Goal: Information Seeking & Learning: Find specific fact

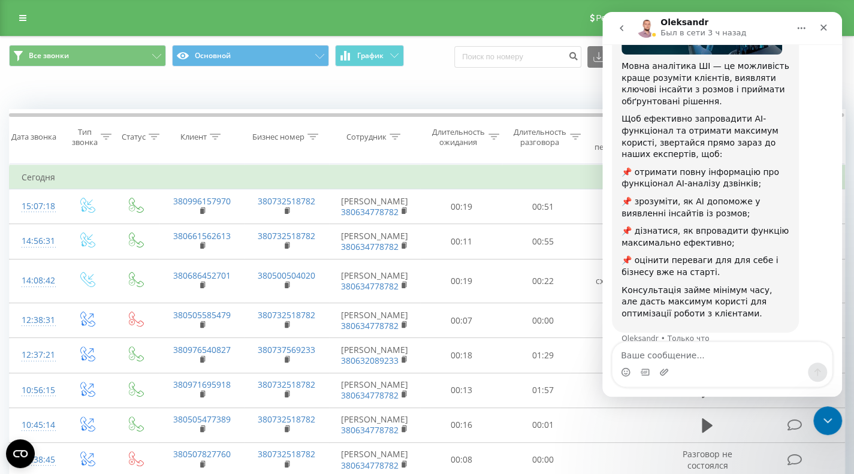
scroll to position [154, 0]
click at [520, 84] on div "Когда данные могут отличаться от других систем" at bounding box center [427, 91] width 853 height 29
click at [478, 89] on div "Когда данные могут отличаться от других систем" at bounding box center [587, 91] width 533 height 12
click at [821, 414] on icon "Закрыть службу сообщений Intercom" at bounding box center [826, 419] width 14 height 14
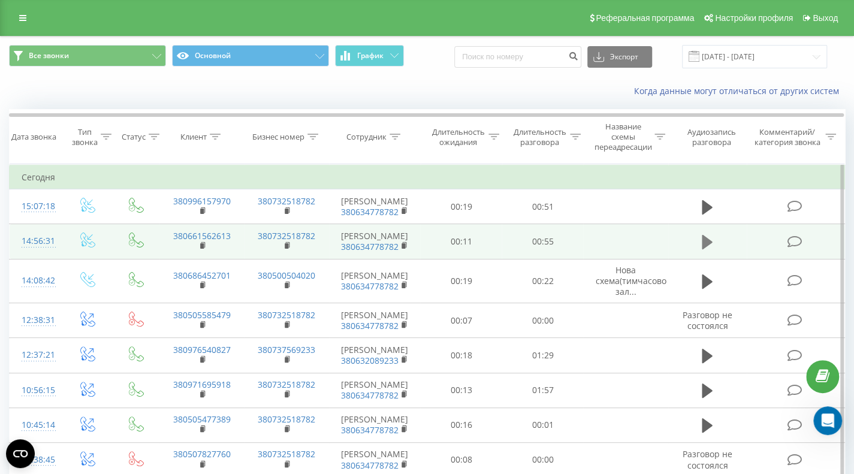
click at [707, 239] on icon at bounding box center [707, 242] width 11 height 14
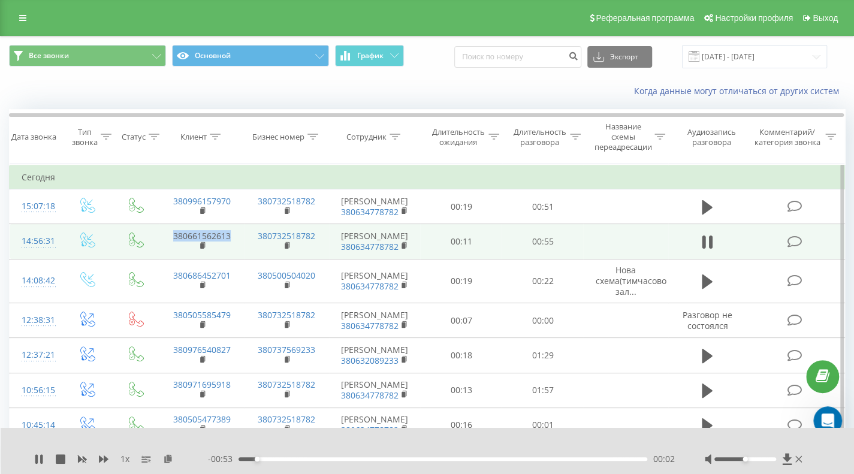
drag, startPoint x: 239, startPoint y: 232, endPoint x: 169, endPoint y: 234, distance: 70.2
click at [169, 234] on td "380661562613" at bounding box center [201, 241] width 85 height 35
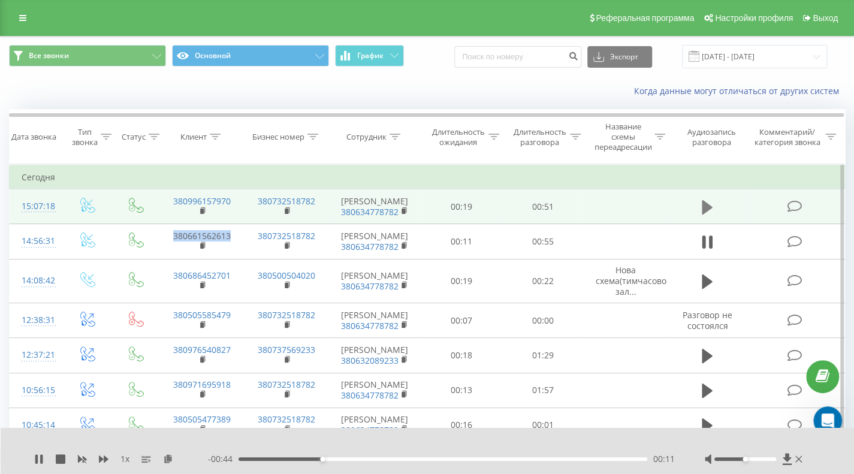
click at [706, 200] on icon at bounding box center [707, 207] width 11 height 17
click at [716, 209] on button at bounding box center [708, 207] width 18 height 18
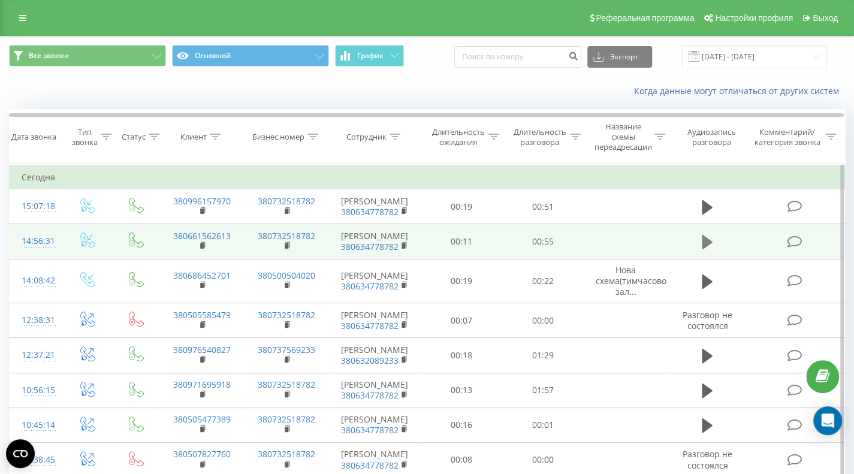
click at [706, 241] on icon at bounding box center [707, 242] width 11 height 14
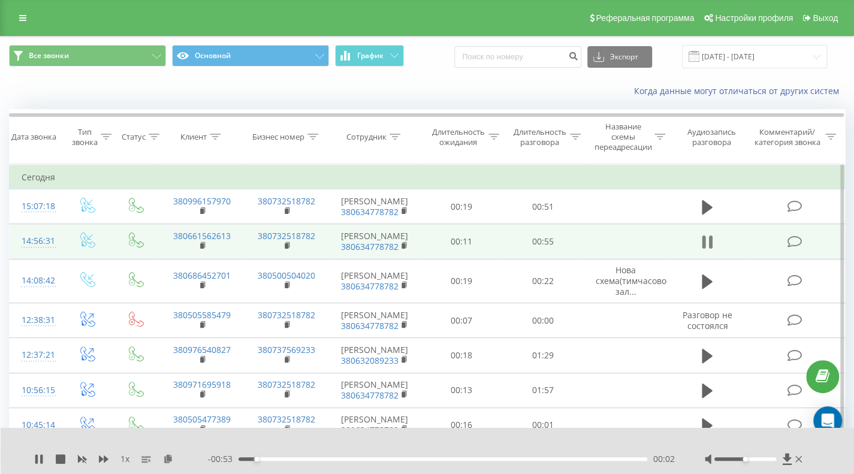
click at [706, 240] on icon at bounding box center [707, 242] width 11 height 17
click at [796, 245] on icon at bounding box center [794, 242] width 15 height 13
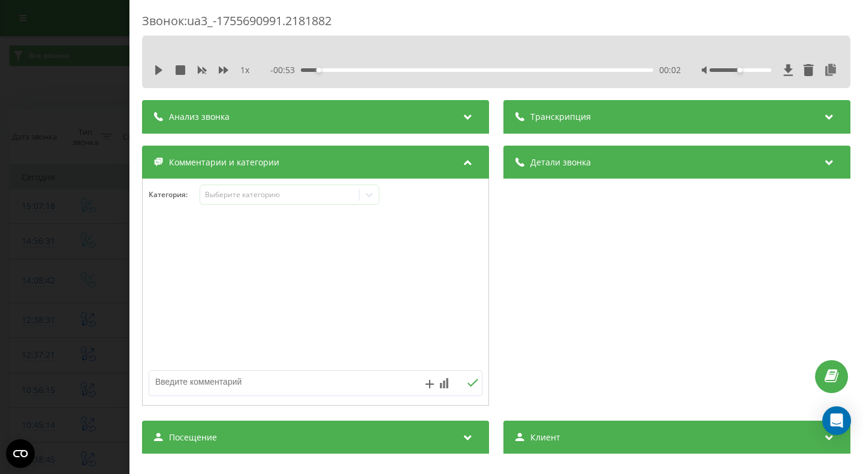
click at [461, 115] on icon at bounding box center [468, 115] width 14 height 12
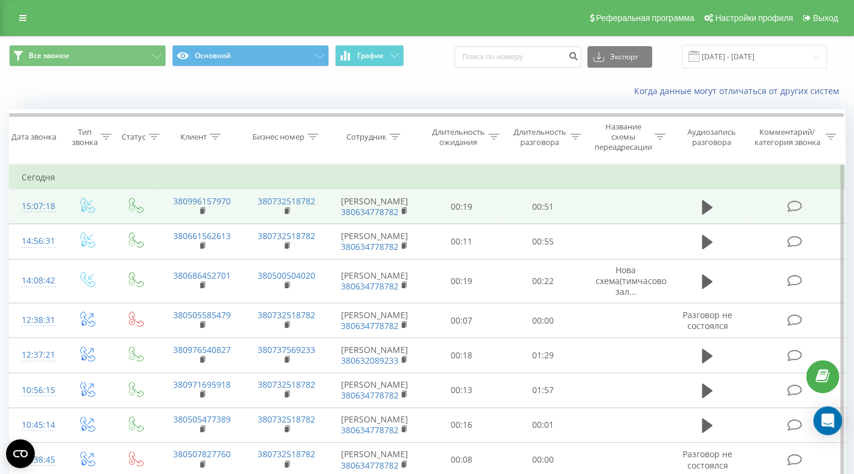
click at [794, 206] on icon at bounding box center [794, 206] width 15 height 13
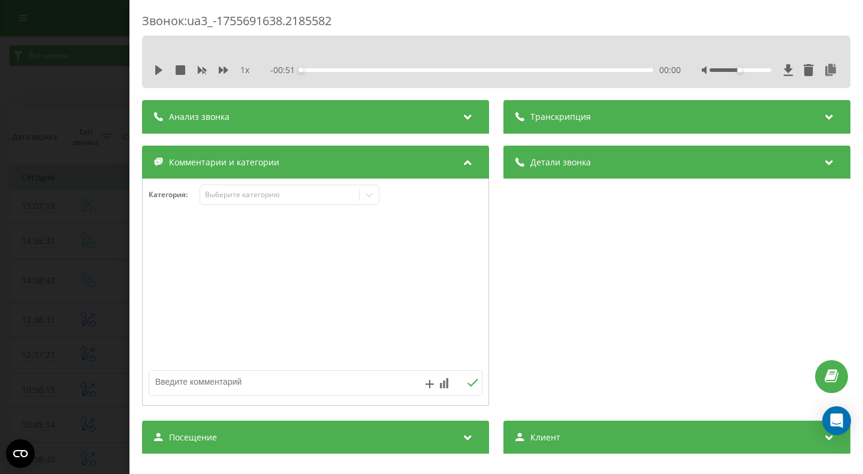
click at [468, 112] on icon at bounding box center [468, 115] width 14 height 12
click at [465, 113] on icon at bounding box center [468, 115] width 14 height 12
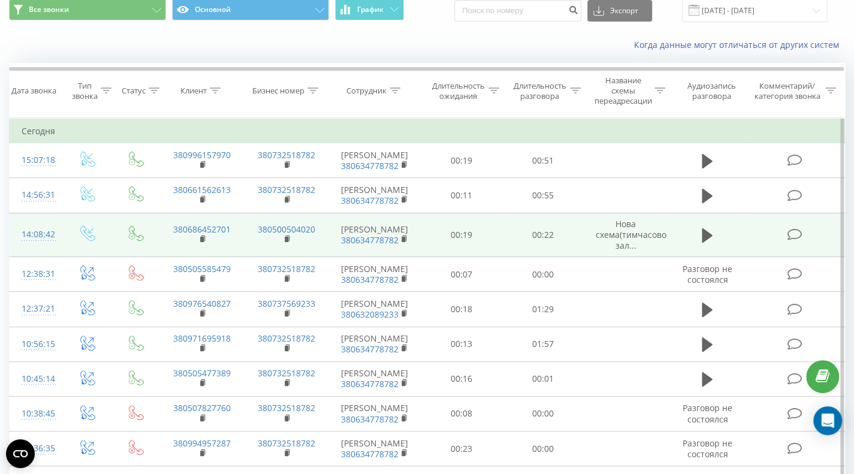
scroll to position [60, 0]
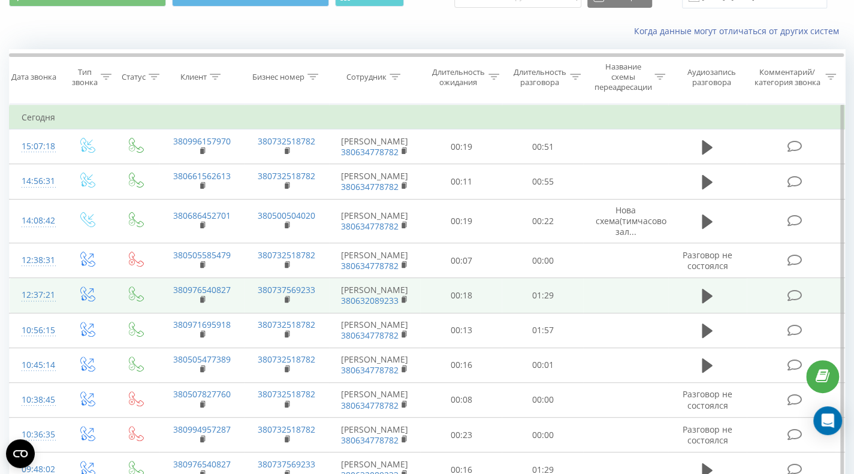
click at [797, 299] on icon at bounding box center [794, 296] width 15 height 13
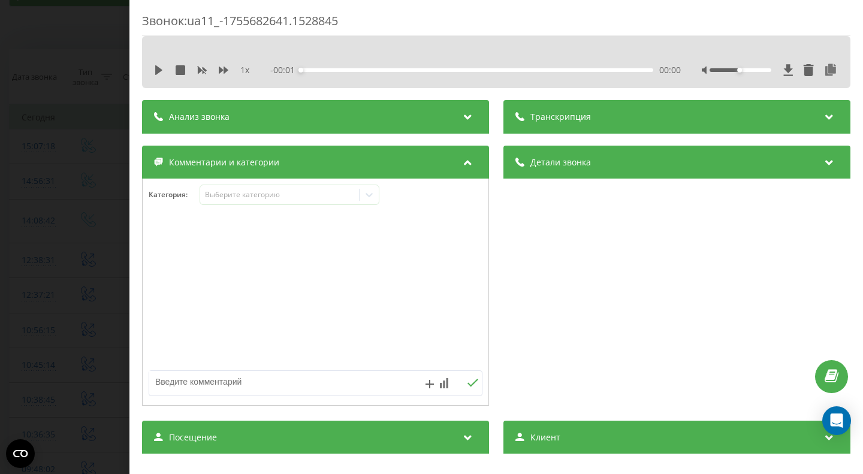
click at [465, 115] on icon at bounding box center [468, 115] width 14 height 12
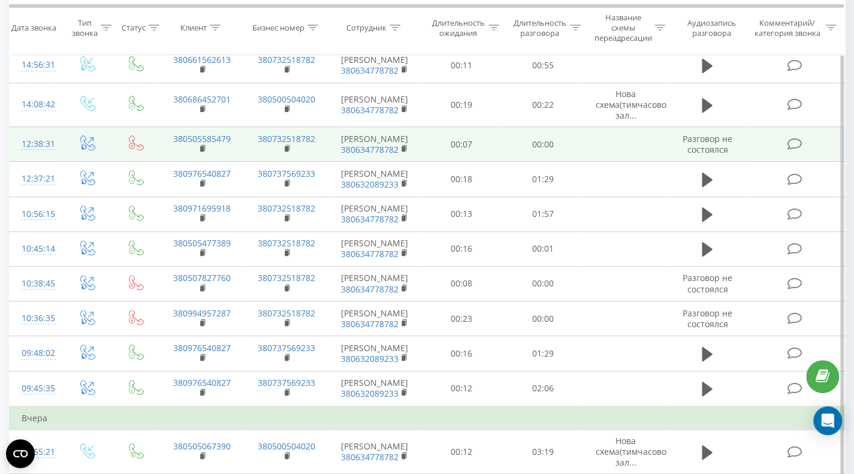
scroll to position [180, 0]
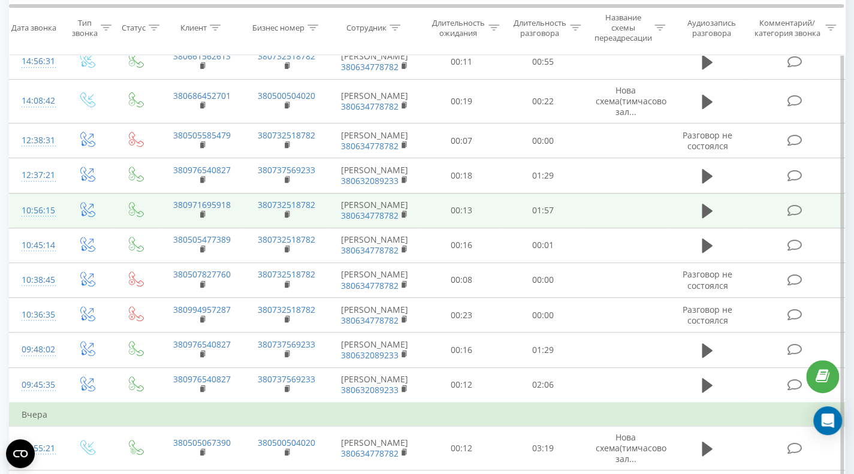
click at [786, 218] on td at bounding box center [796, 210] width 98 height 35
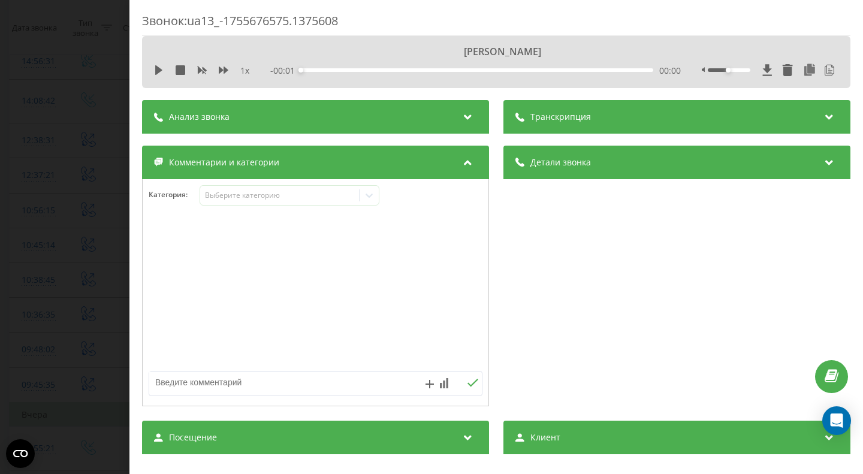
click at [443, 117] on div "Анализ звонка" at bounding box center [315, 117] width 347 height 34
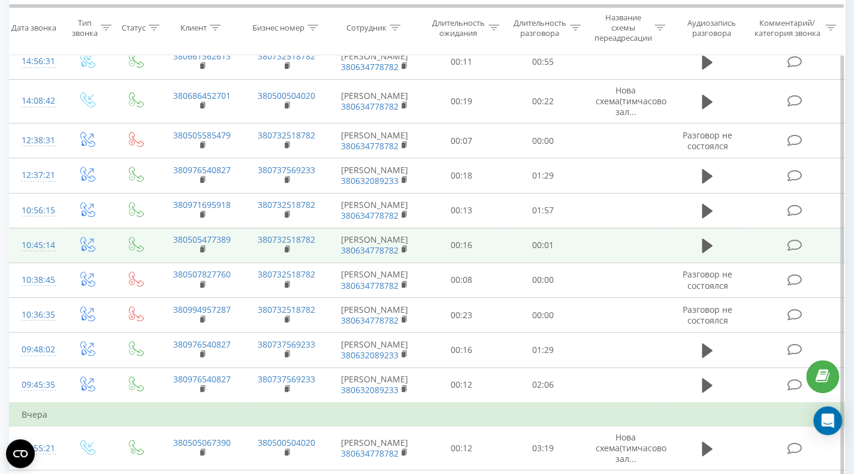
click at [799, 251] on icon at bounding box center [794, 245] width 15 height 13
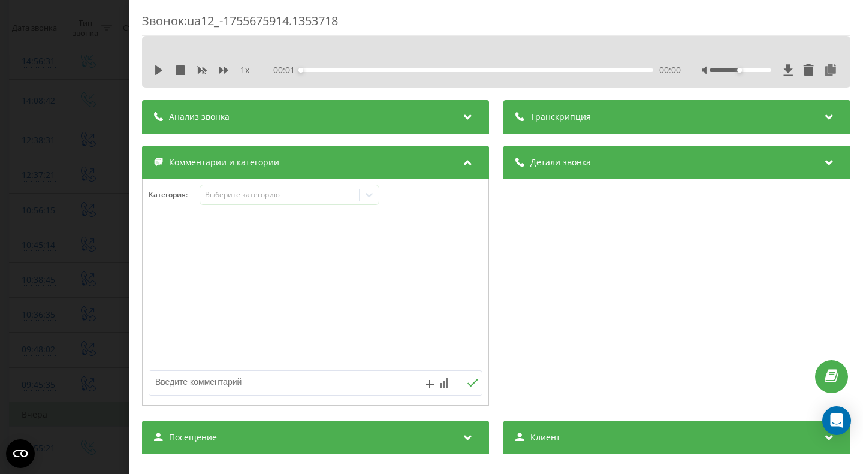
click at [434, 116] on div "Анализ звонка" at bounding box center [315, 117] width 347 height 34
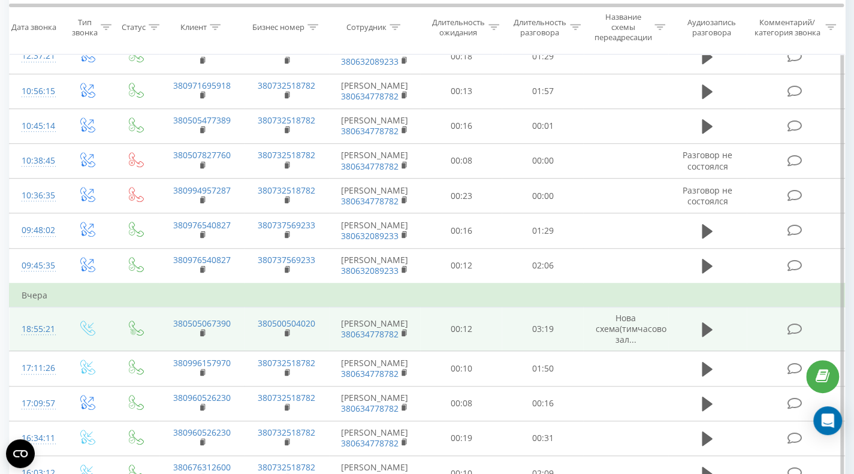
scroll to position [300, 0]
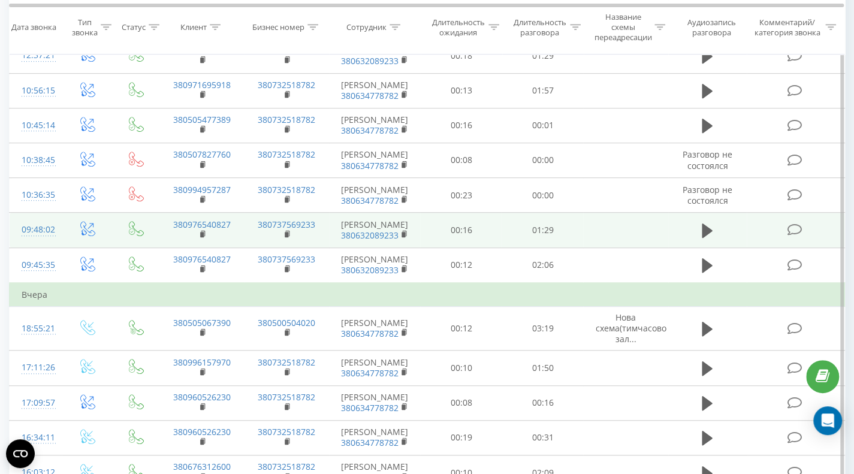
click at [795, 236] on icon at bounding box center [794, 230] width 15 height 13
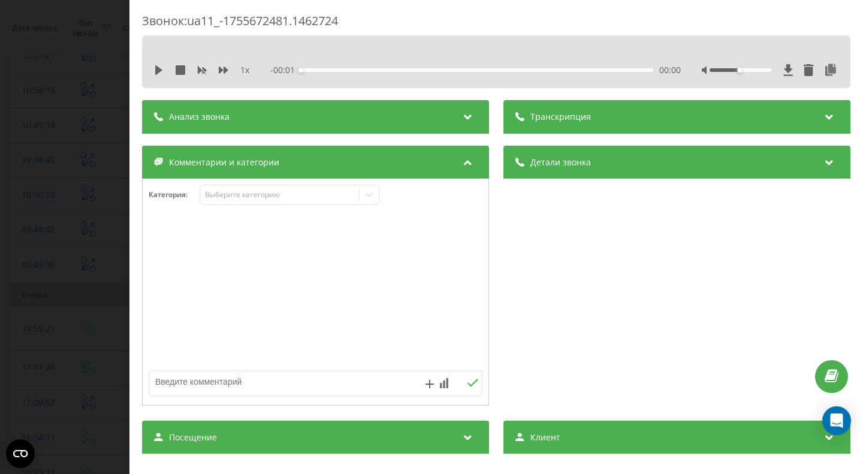
click at [469, 115] on icon at bounding box center [468, 115] width 14 height 12
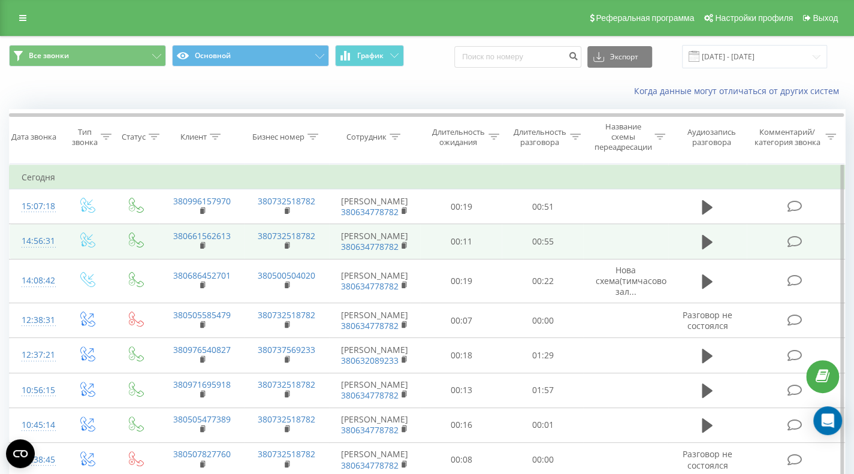
click at [792, 236] on icon at bounding box center [794, 242] width 15 height 13
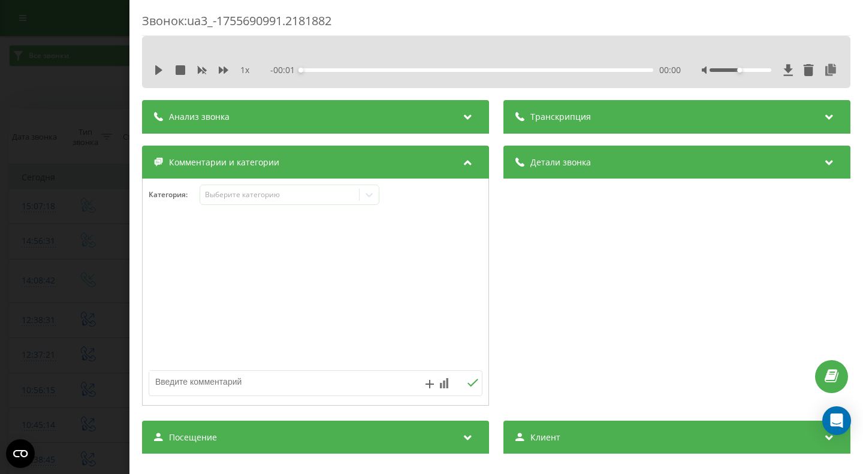
click at [399, 125] on div "Анализ звонка" at bounding box center [315, 117] width 347 height 34
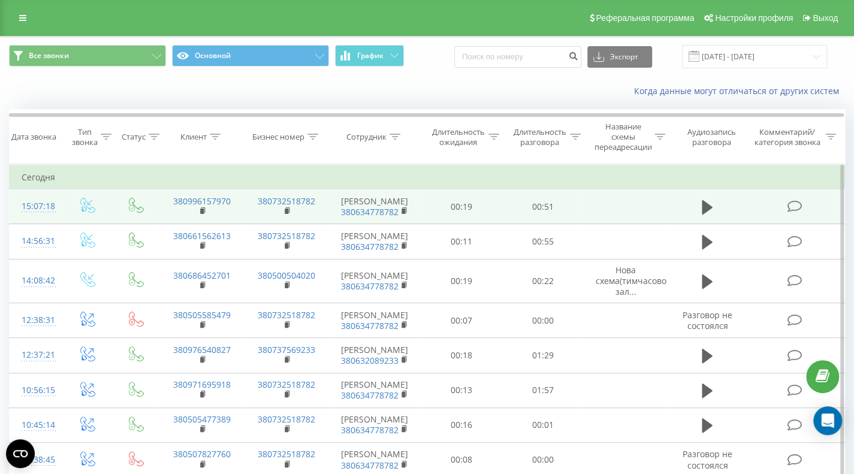
click at [791, 201] on icon at bounding box center [794, 206] width 15 height 13
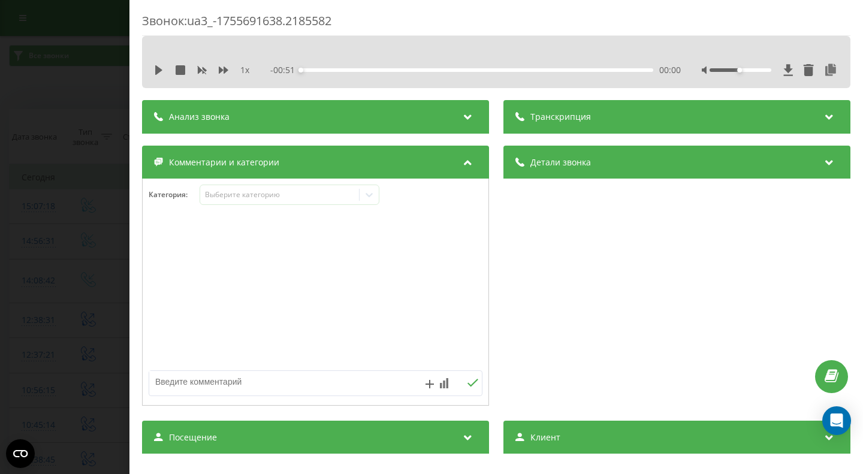
click at [396, 121] on div "Анализ звонка" at bounding box center [315, 117] width 347 height 34
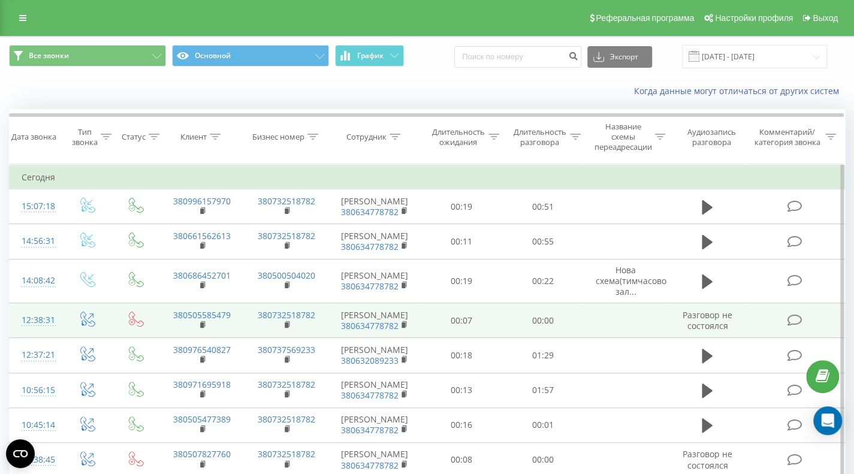
scroll to position [60, 0]
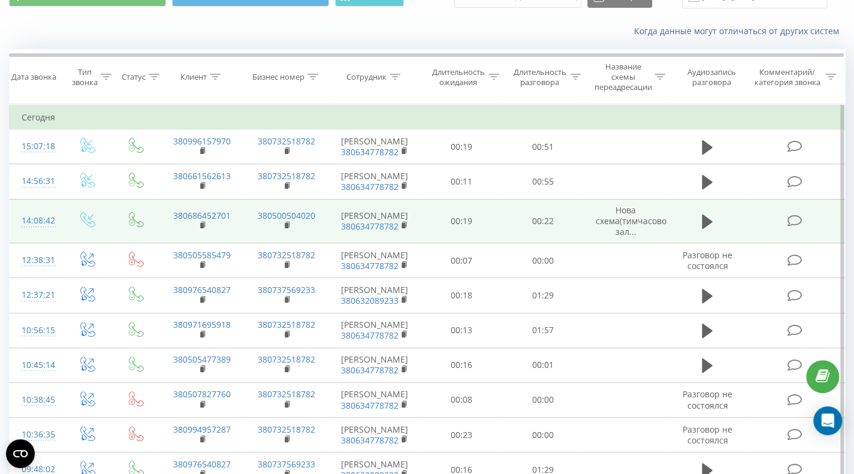
click at [796, 221] on icon at bounding box center [794, 221] width 15 height 13
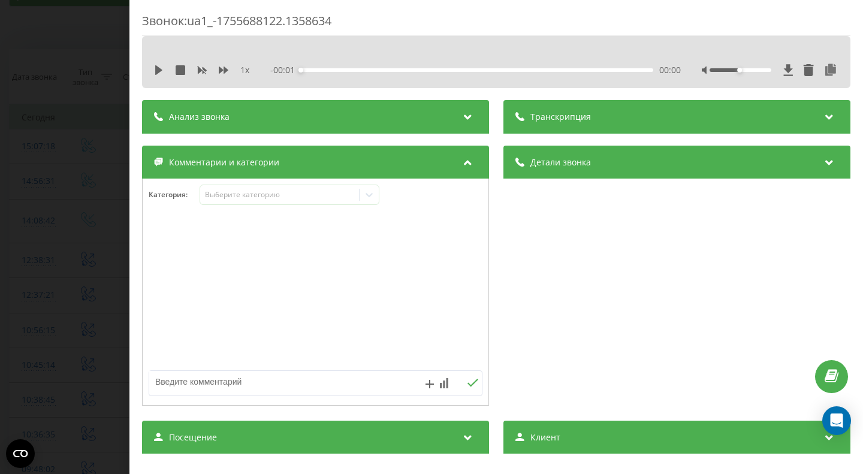
click at [455, 118] on div "Анализ звонка" at bounding box center [315, 117] width 347 height 34
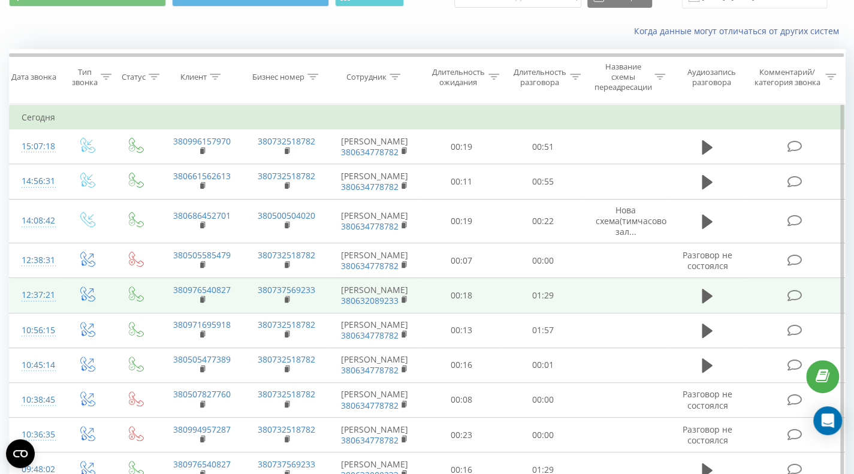
click at [793, 301] on icon at bounding box center [794, 296] width 15 height 13
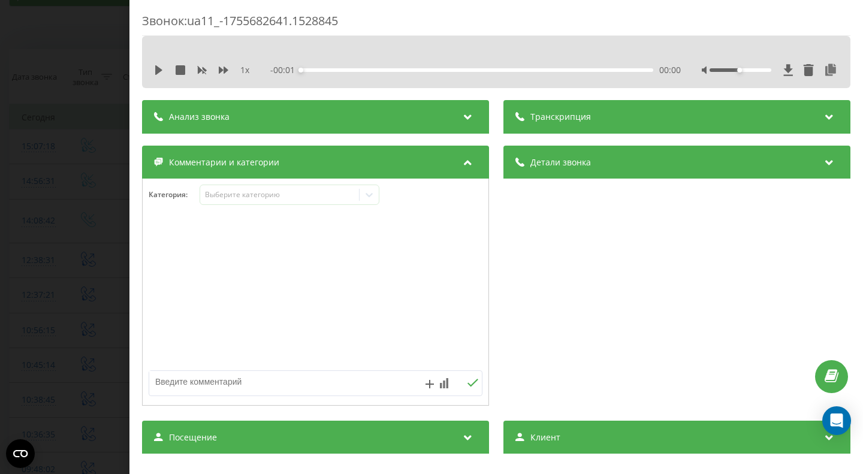
click at [308, 119] on div "Анализ звонка" at bounding box center [315, 117] width 347 height 34
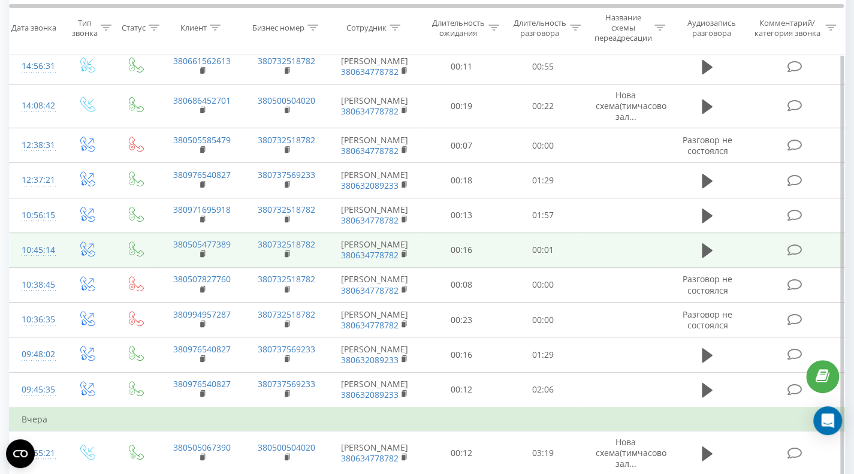
scroll to position [180, 0]
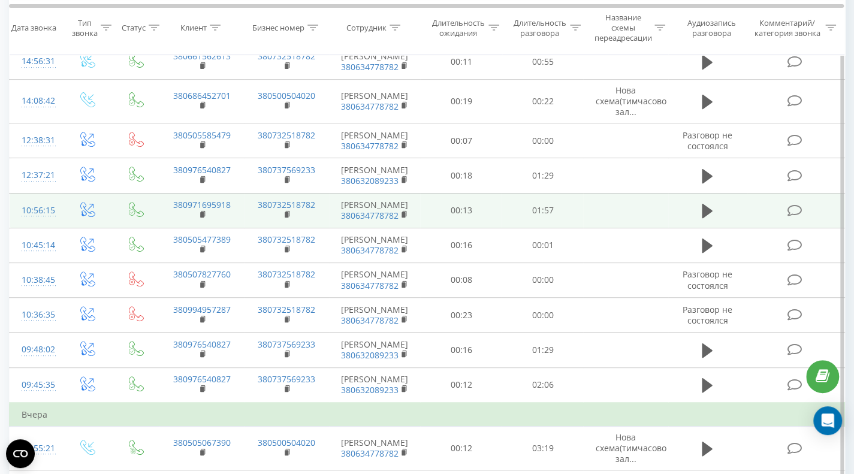
click at [795, 216] on icon at bounding box center [794, 210] width 15 height 13
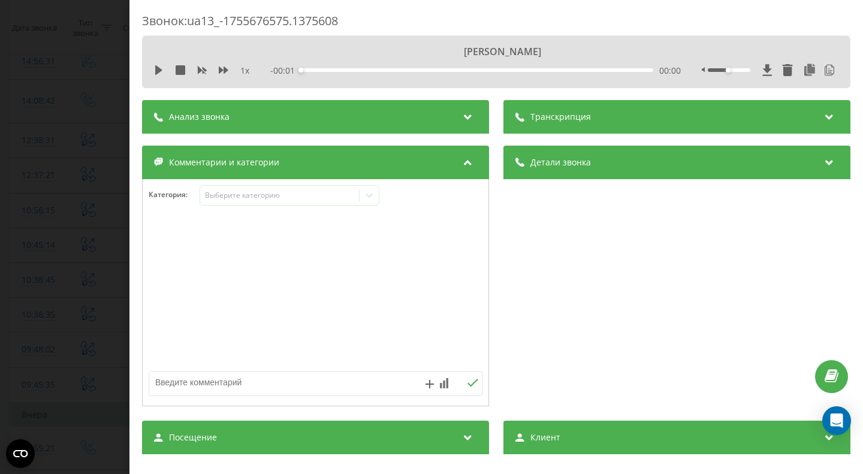
click at [274, 116] on div "Анализ звонка" at bounding box center [315, 117] width 347 height 34
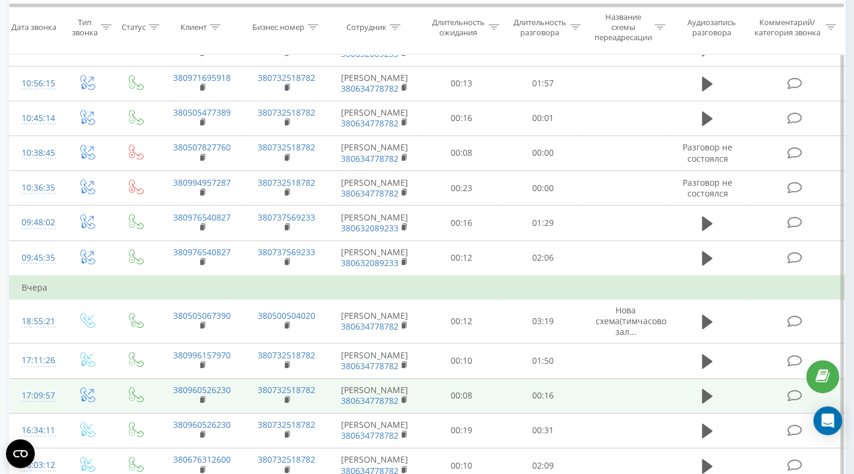
scroll to position [360, 0]
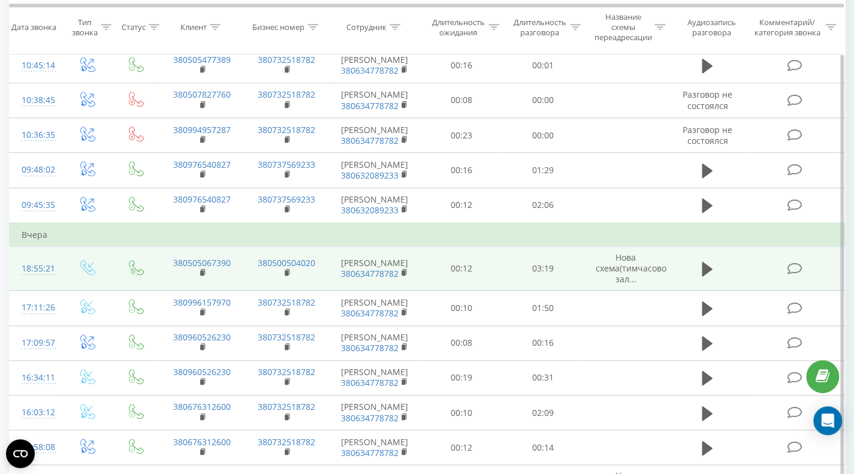
click at [790, 275] on icon at bounding box center [794, 269] width 15 height 13
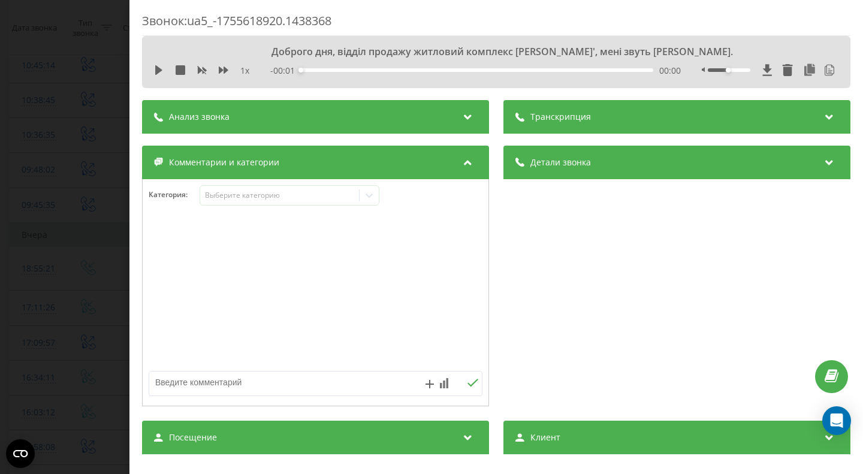
click at [461, 114] on icon at bounding box center [468, 115] width 14 height 12
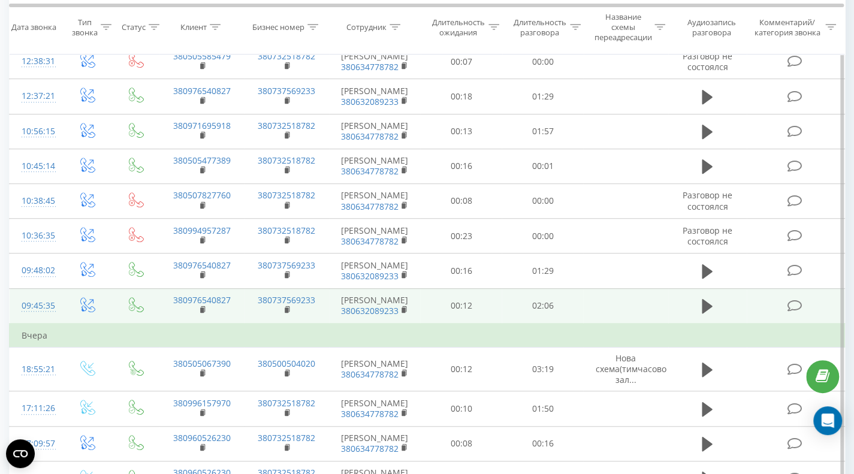
scroll to position [240, 0]
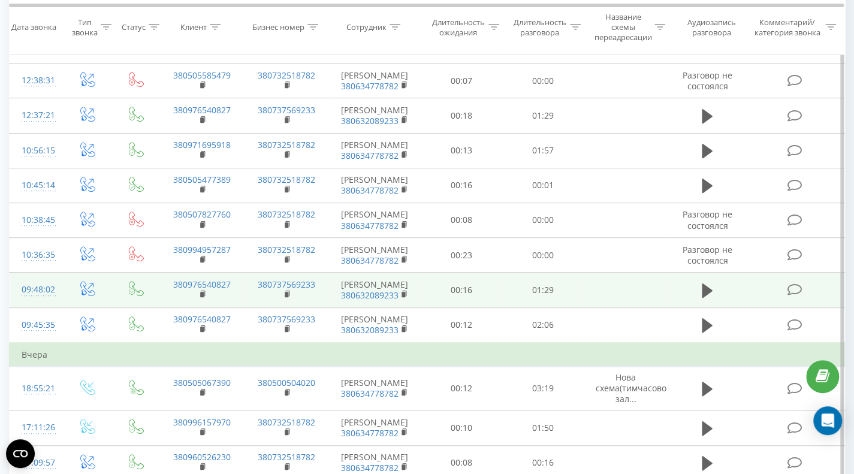
click at [797, 296] on icon at bounding box center [794, 290] width 15 height 13
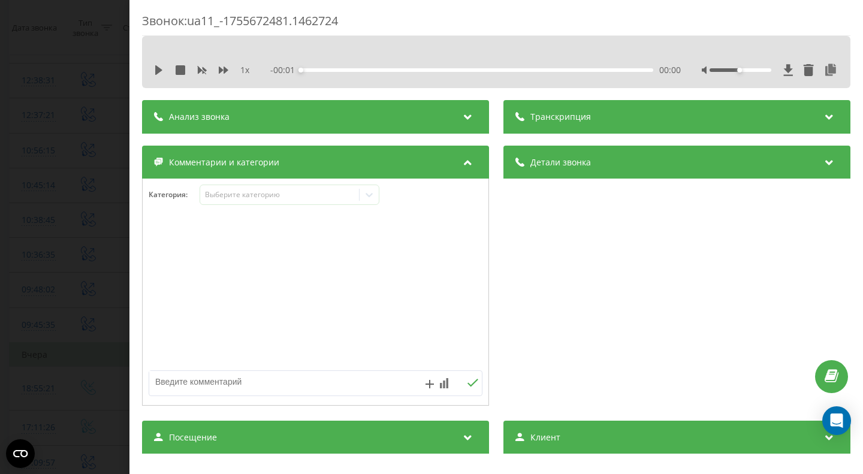
click at [451, 118] on div "Анализ звонка" at bounding box center [315, 117] width 347 height 34
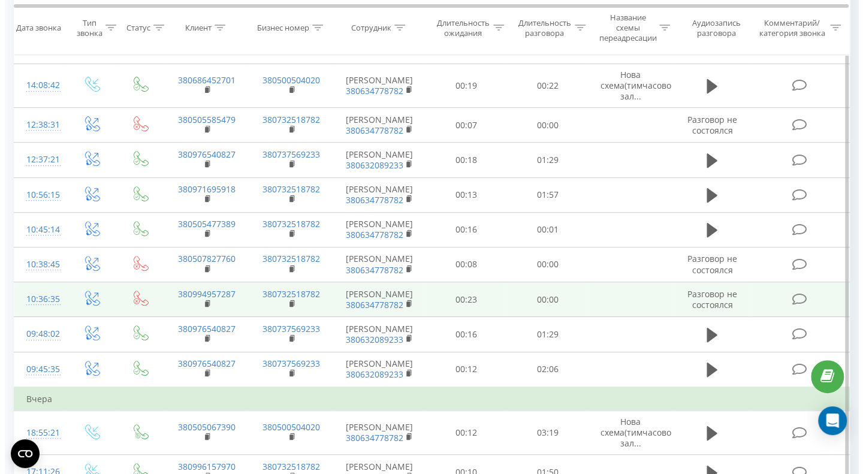
scroll to position [180, 0]
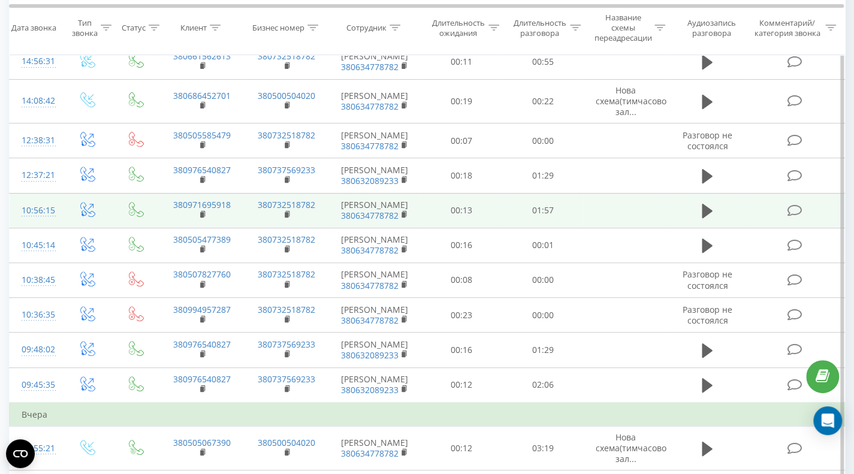
click at [795, 217] on icon at bounding box center [794, 210] width 15 height 13
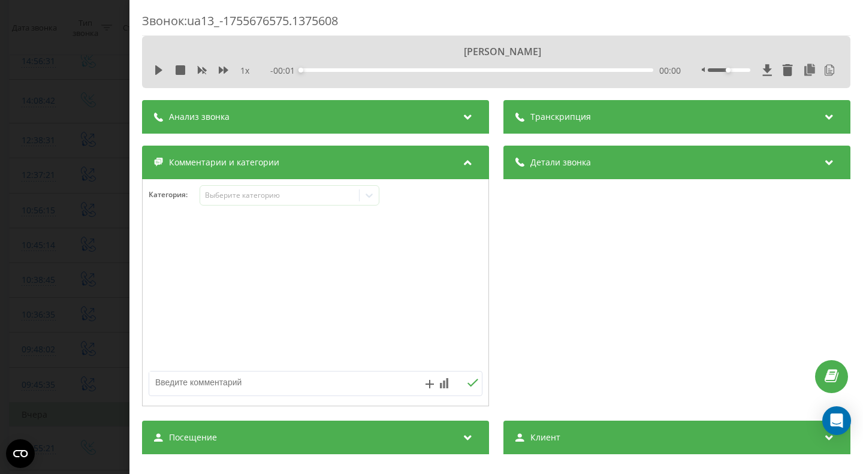
click at [465, 121] on icon at bounding box center [468, 115] width 14 height 12
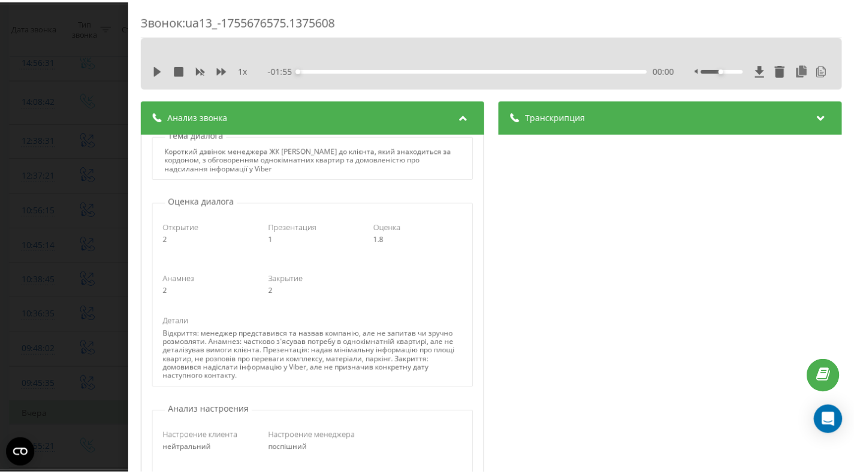
scroll to position [120, 0]
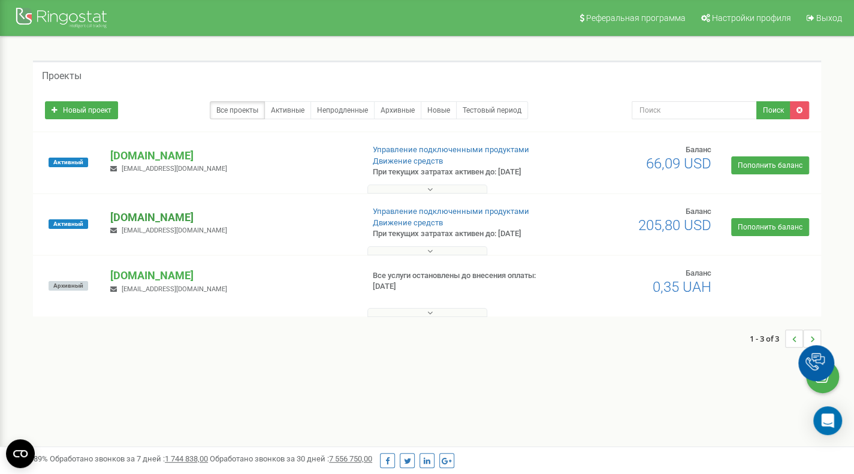
click at [182, 219] on p "[DOMAIN_NAME]" at bounding box center [231, 218] width 243 height 16
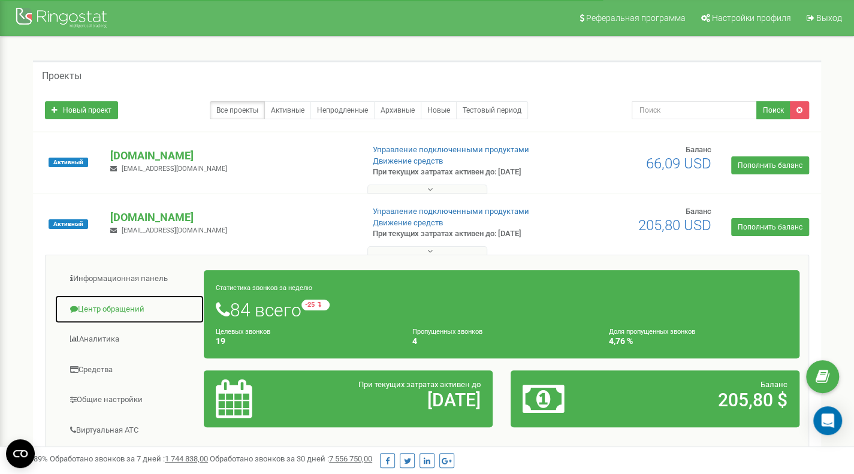
click at [110, 303] on link "Центр обращений" at bounding box center [130, 309] width 150 height 29
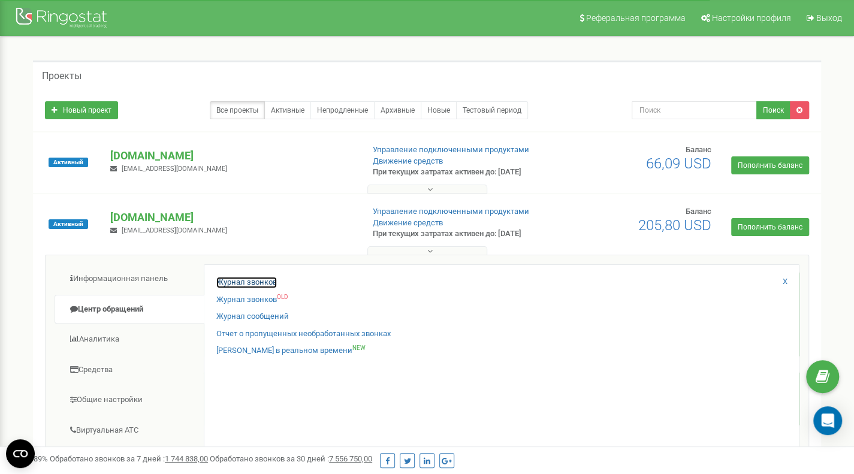
click at [247, 284] on link "Журнал звонков" at bounding box center [246, 282] width 61 height 11
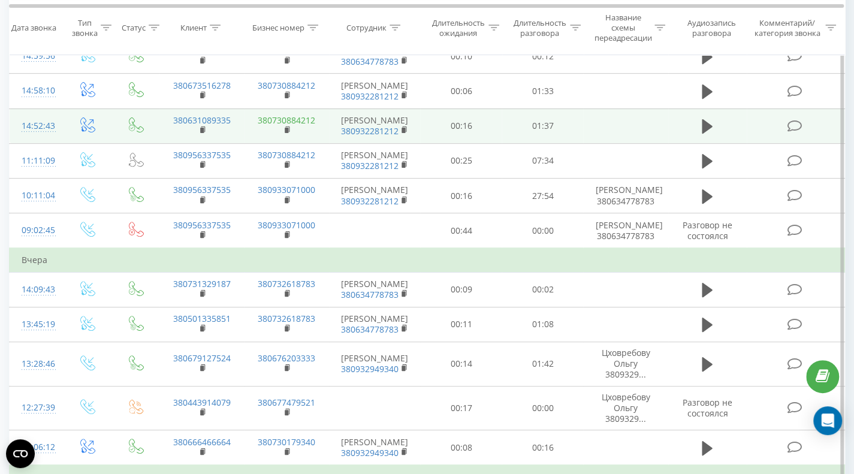
scroll to position [120, 0]
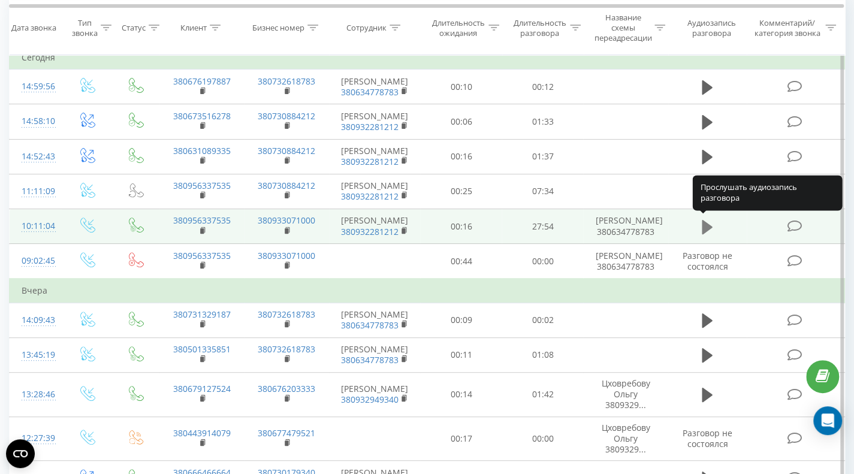
click at [704, 224] on icon at bounding box center [707, 226] width 11 height 14
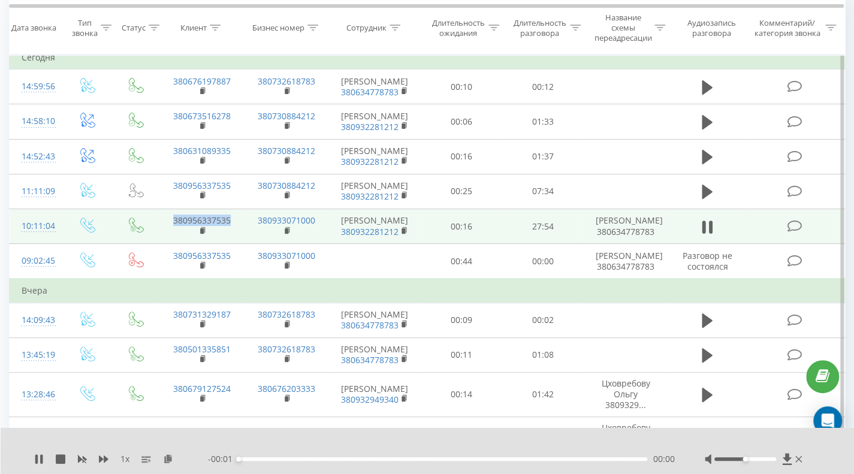
drag, startPoint x: 236, startPoint y: 221, endPoint x: 163, endPoint y: 221, distance: 72.6
click at [163, 221] on td "380956337535" at bounding box center [201, 226] width 85 height 35
copy link "380956337535"
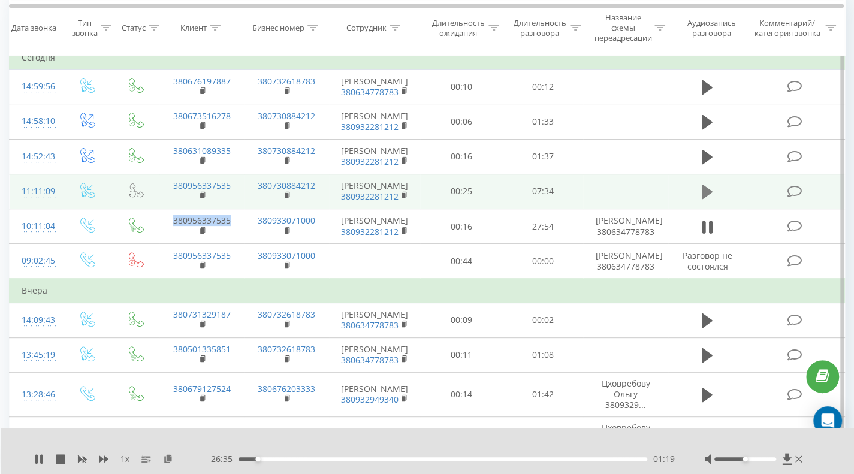
click at [709, 189] on icon at bounding box center [707, 192] width 11 height 14
click at [535, 458] on div "05:30" at bounding box center [443, 460] width 409 height 4
click at [573, 460] on div "06:12" at bounding box center [443, 460] width 409 height 4
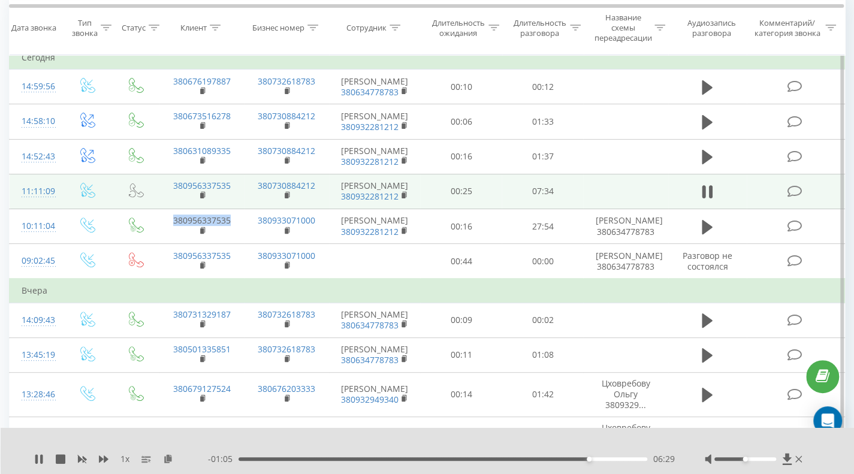
click at [511, 459] on div "06:29" at bounding box center [443, 460] width 409 height 4
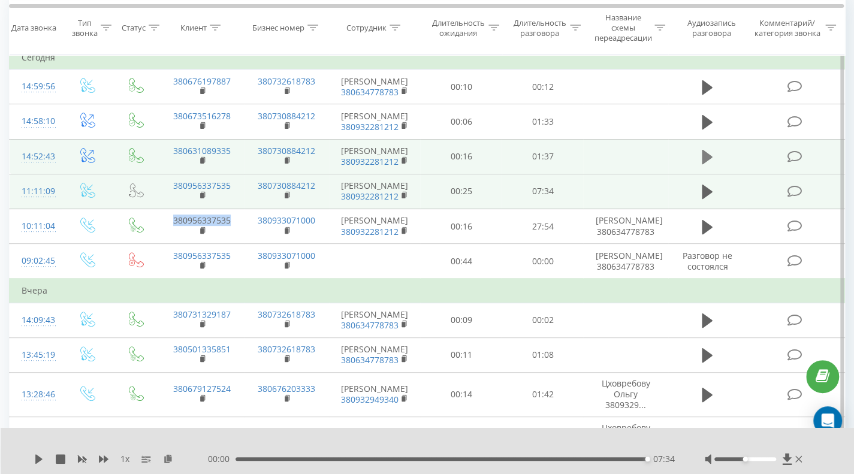
click at [705, 150] on icon at bounding box center [707, 157] width 11 height 14
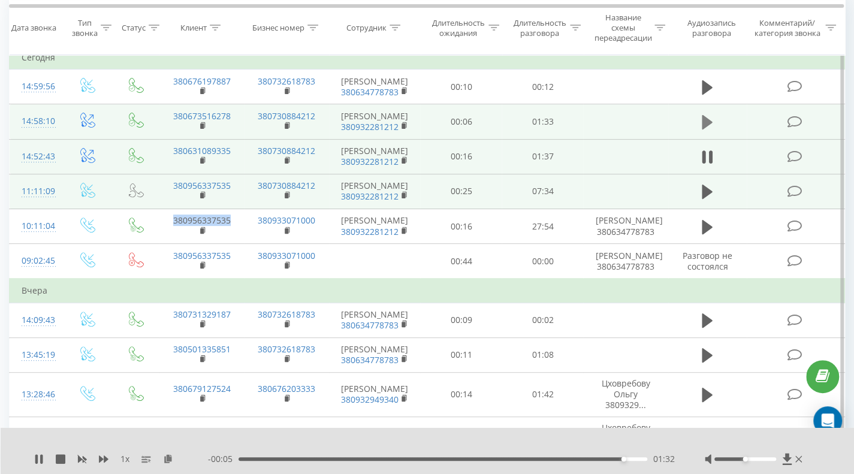
click at [703, 119] on icon at bounding box center [707, 122] width 11 height 14
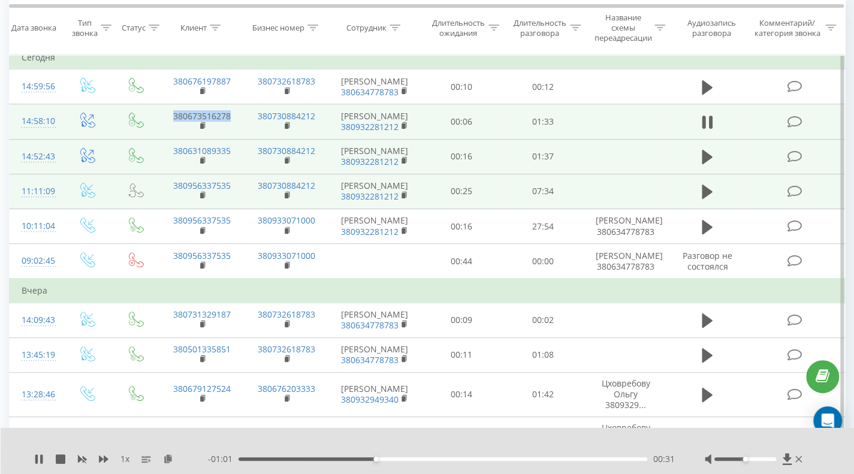
drag, startPoint x: 240, startPoint y: 114, endPoint x: 159, endPoint y: 109, distance: 81.1
click at [159, 109] on td "380673516278" at bounding box center [201, 121] width 85 height 35
copy link "380673516278"
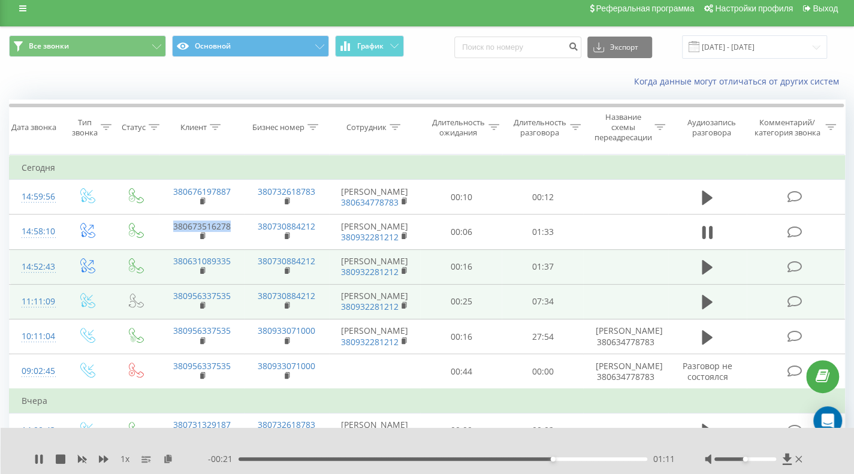
scroll to position [0, 0]
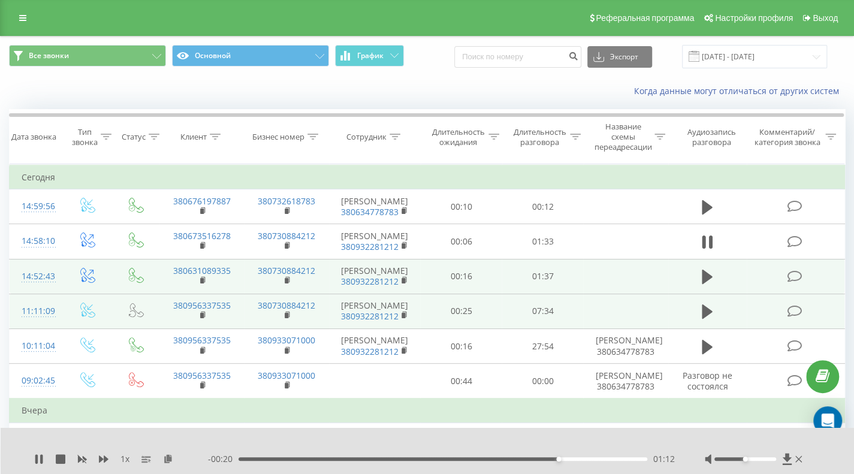
click at [218, 139] on icon at bounding box center [215, 137] width 11 height 6
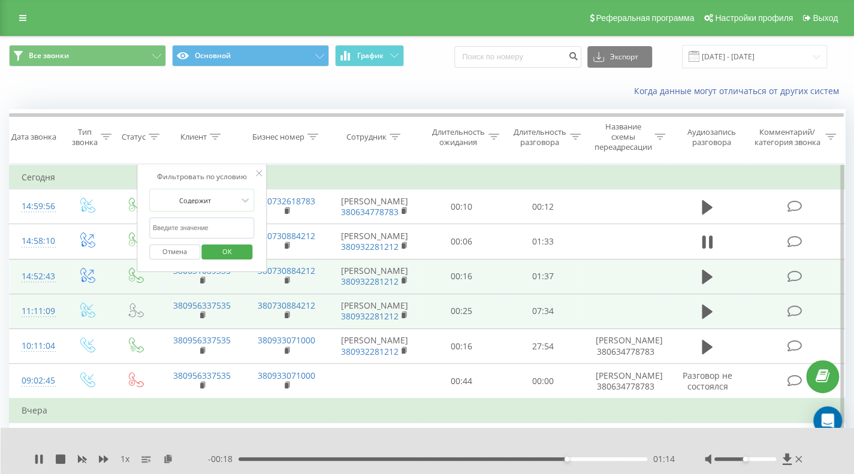
paste input "380966593485"
type input "380966593485"
click at [229, 248] on span "OK" at bounding box center [227, 251] width 34 height 19
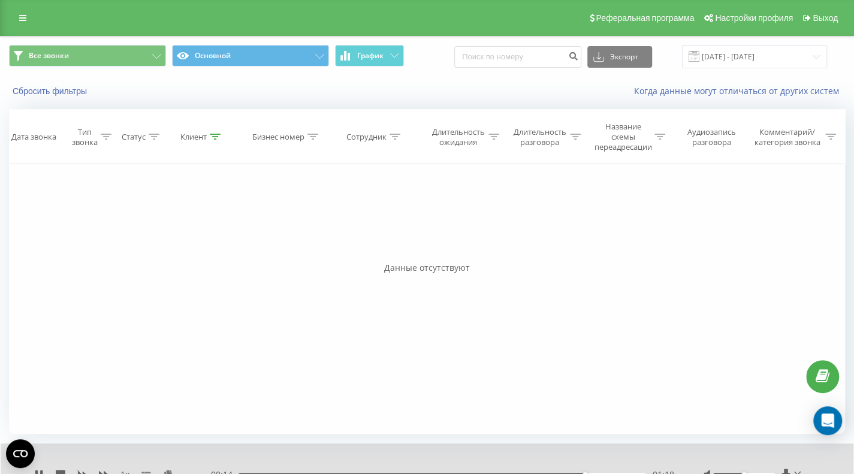
click at [213, 135] on icon at bounding box center [215, 137] width 11 height 6
drag, startPoint x: 200, startPoint y: 224, endPoint x: 105, endPoint y: 209, distance: 96.5
click at [105, 209] on div "Фильтровать по условию Равно Введите значение Отмена OK Фильтровать по условию …" at bounding box center [427, 299] width 836 height 270
click at [227, 249] on span "OK" at bounding box center [227, 251] width 34 height 19
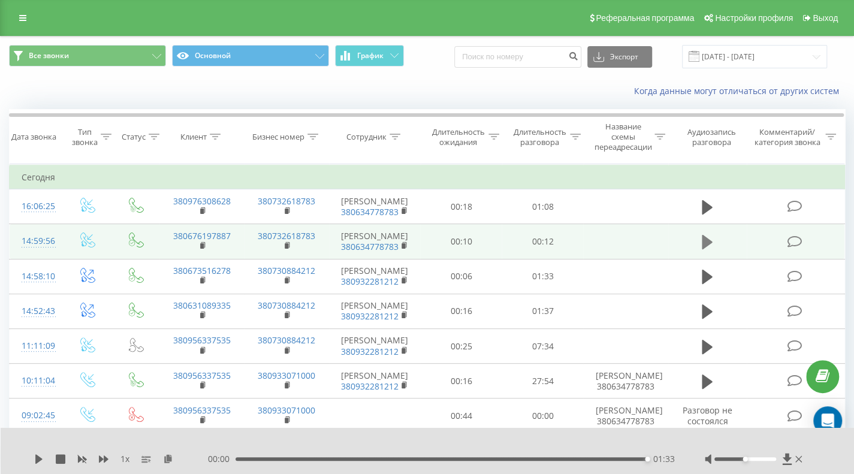
click at [709, 240] on icon at bounding box center [707, 242] width 11 height 14
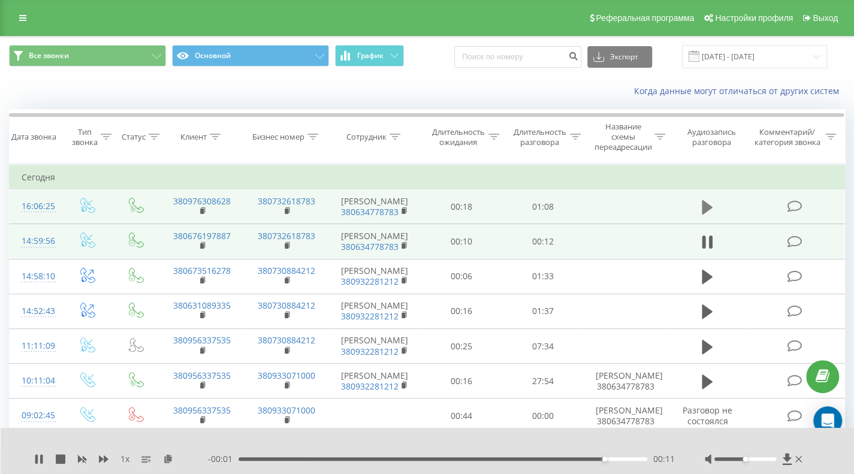
click at [705, 204] on icon at bounding box center [707, 207] width 11 height 14
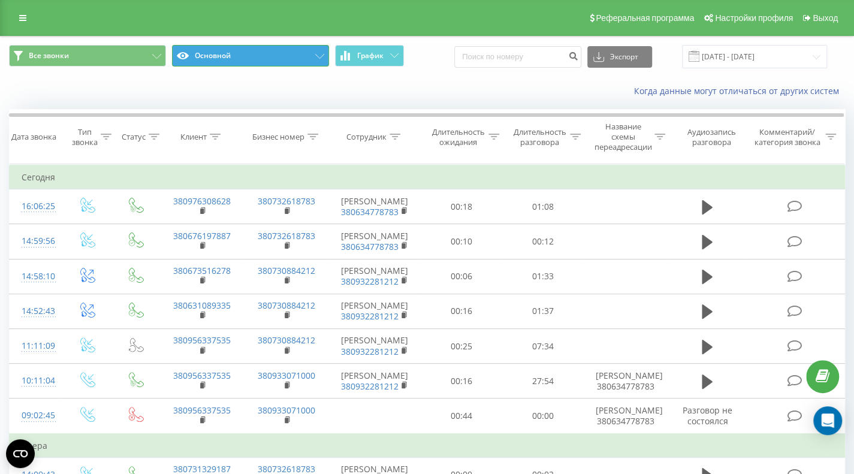
click at [251, 57] on button "Основной" at bounding box center [250, 56] width 157 height 22
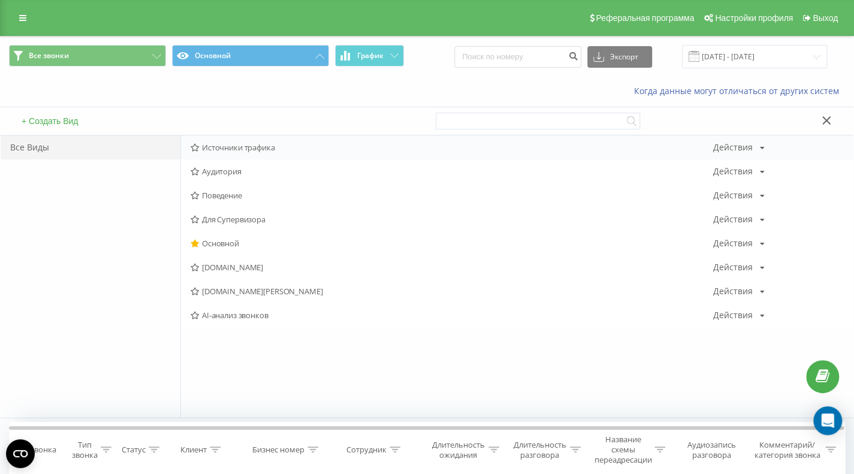
click at [248, 147] on span "Источники трафика" at bounding box center [452, 147] width 523 height 8
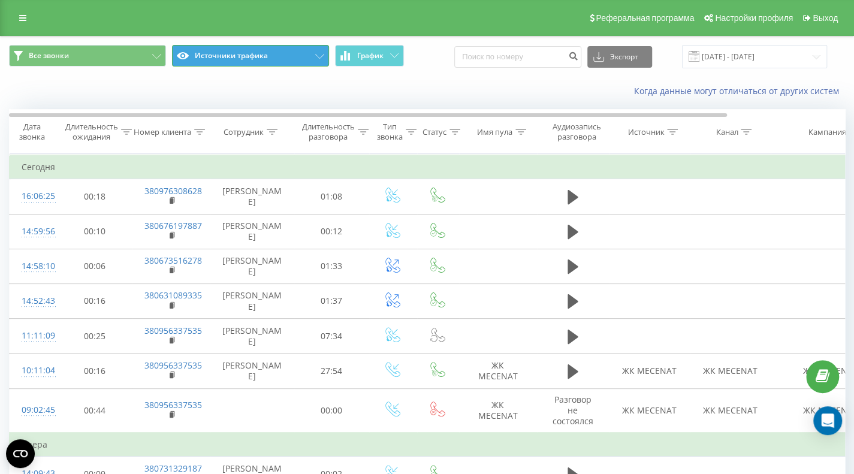
click at [210, 52] on button "Источники трафика" at bounding box center [250, 56] width 157 height 22
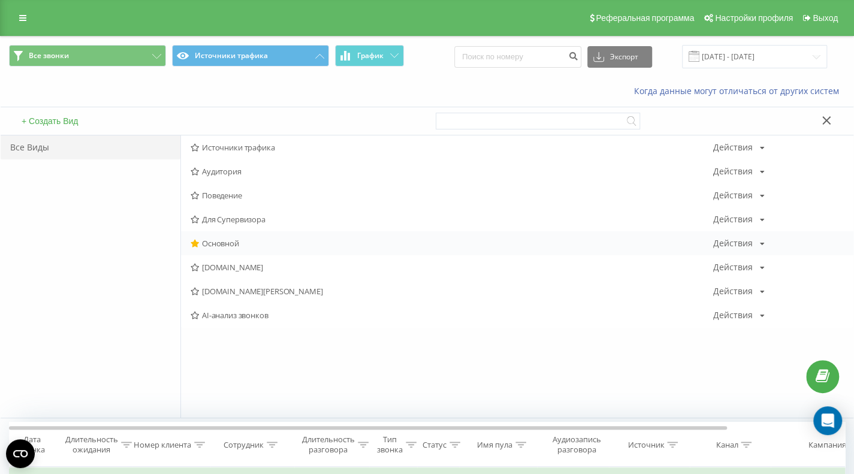
click at [224, 239] on span "Основной" at bounding box center [452, 243] width 523 height 8
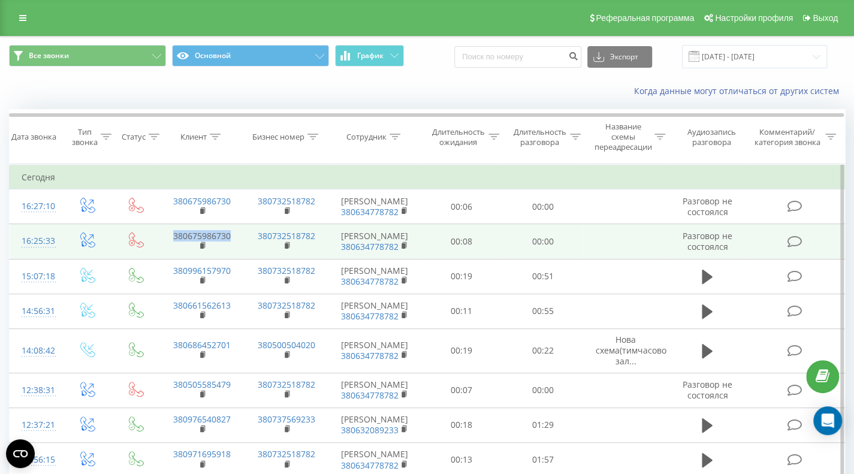
drag, startPoint x: 231, startPoint y: 238, endPoint x: 167, endPoint y: 232, distance: 65.0
click at [167, 232] on td "380675986730" at bounding box center [201, 241] width 85 height 35
copy link "380675986730"
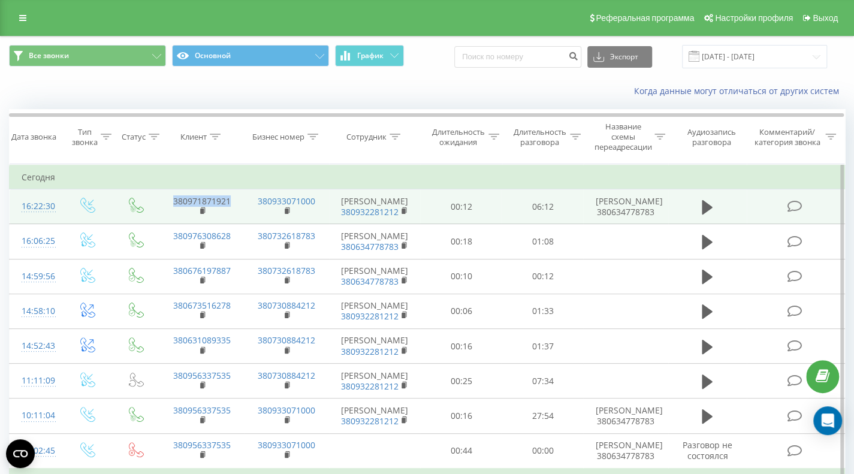
drag, startPoint x: 237, startPoint y: 206, endPoint x: 164, endPoint y: 200, distance: 72.9
click at [164, 200] on td "380971871921" at bounding box center [201, 206] width 85 height 35
copy link "380971871921"
click at [703, 203] on icon at bounding box center [707, 207] width 11 height 14
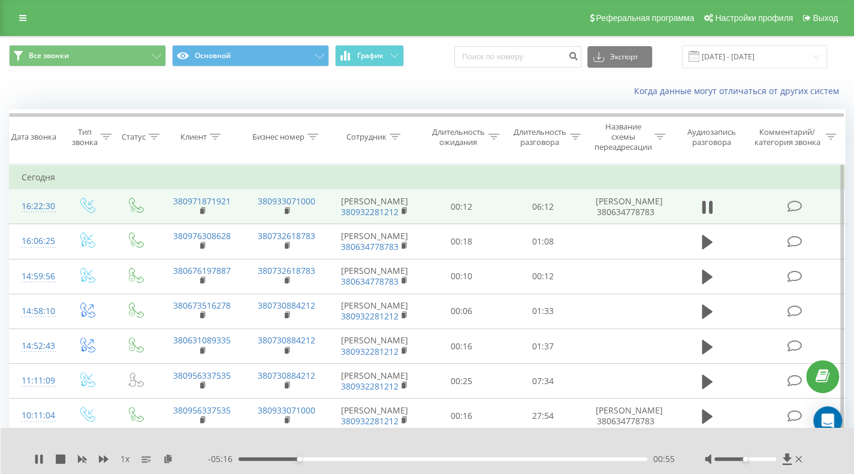
click at [390, 457] on div "- 05:16 00:55 00:55" at bounding box center [441, 459] width 467 height 12
click at [390, 461] on div "00:56" at bounding box center [443, 460] width 409 height 4
click at [432, 458] on div "02:19" at bounding box center [443, 460] width 409 height 4
click at [468, 456] on div "- 03:14 02:57 02:57" at bounding box center [441, 459] width 467 height 12
click at [475, 459] on div "03:34" at bounding box center [443, 460] width 409 height 4
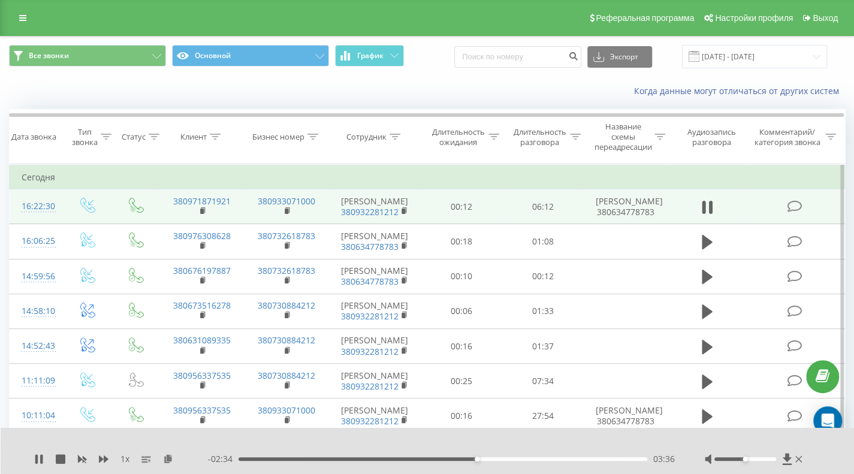
click at [447, 459] on div "03:36" at bounding box center [443, 460] width 409 height 4
click at [583, 456] on div "- 01:36 04:35 04:35" at bounding box center [441, 459] width 467 height 12
click at [584, 460] on div "05:13" at bounding box center [443, 460] width 409 height 4
click at [611, 460] on div "05:16" at bounding box center [443, 460] width 409 height 4
click at [627, 460] on div "05:52" at bounding box center [443, 460] width 409 height 4
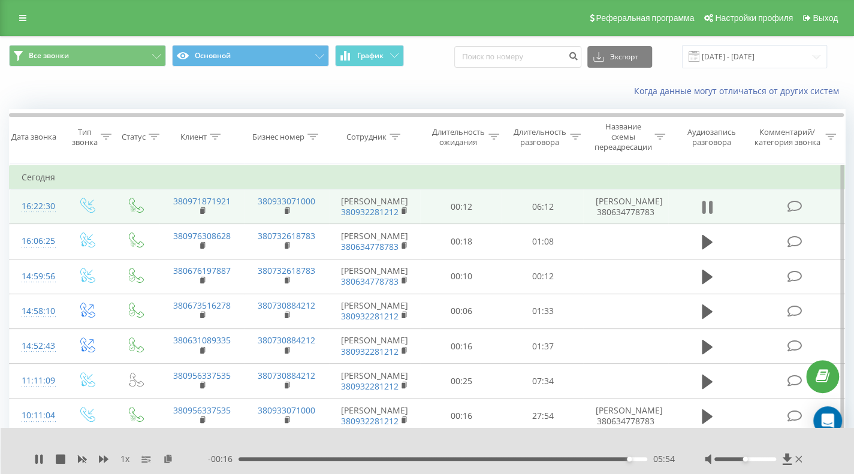
click at [710, 203] on icon at bounding box center [711, 207] width 4 height 13
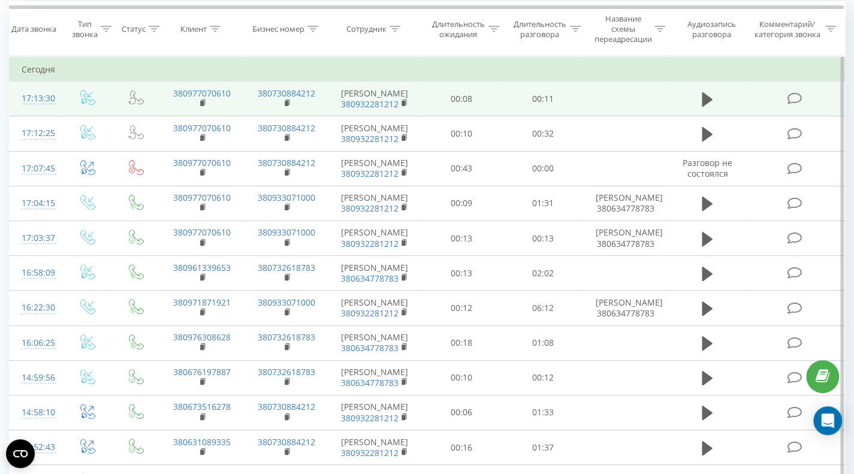
scroll to position [120, 0]
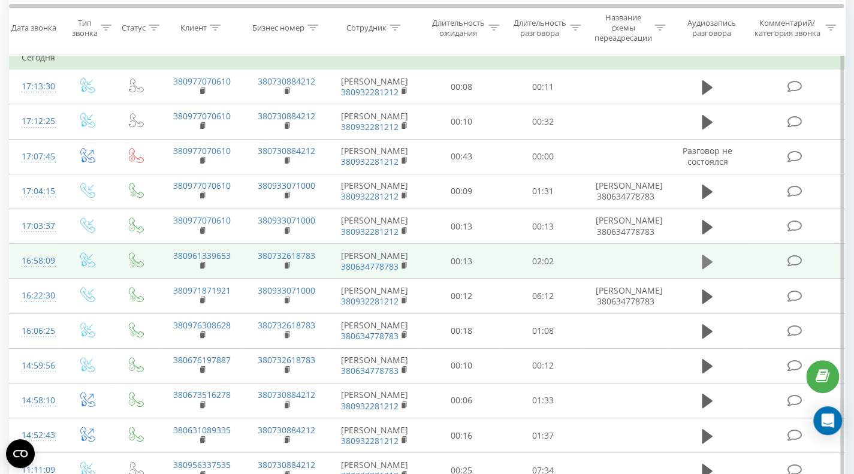
click at [709, 254] on icon at bounding box center [707, 262] width 11 height 17
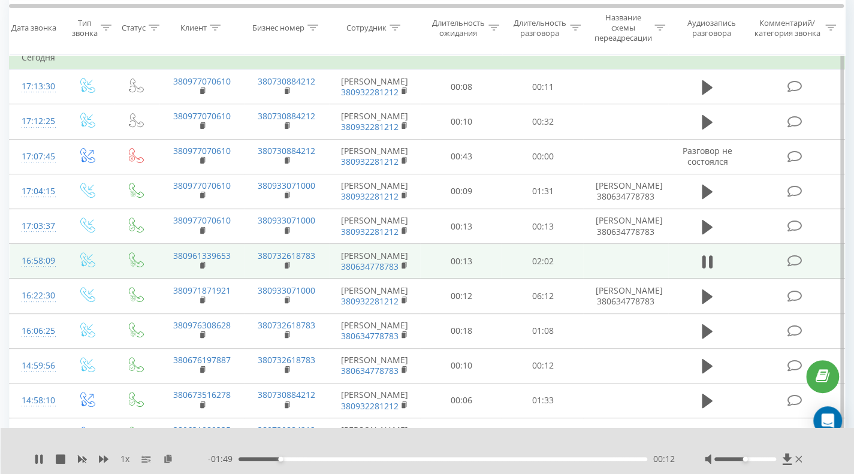
click at [610, 441] on div at bounding box center [420, 443] width 617 height 13
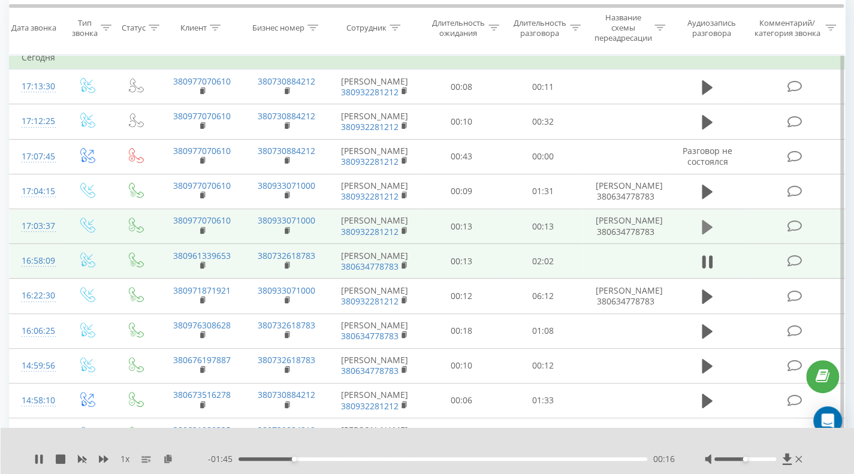
click at [710, 227] on icon at bounding box center [707, 226] width 11 height 14
drag, startPoint x: 236, startPoint y: 221, endPoint x: 169, endPoint y: 216, distance: 66.7
click at [169, 216] on td "380977070610" at bounding box center [201, 226] width 85 height 35
copy link "380977070610"
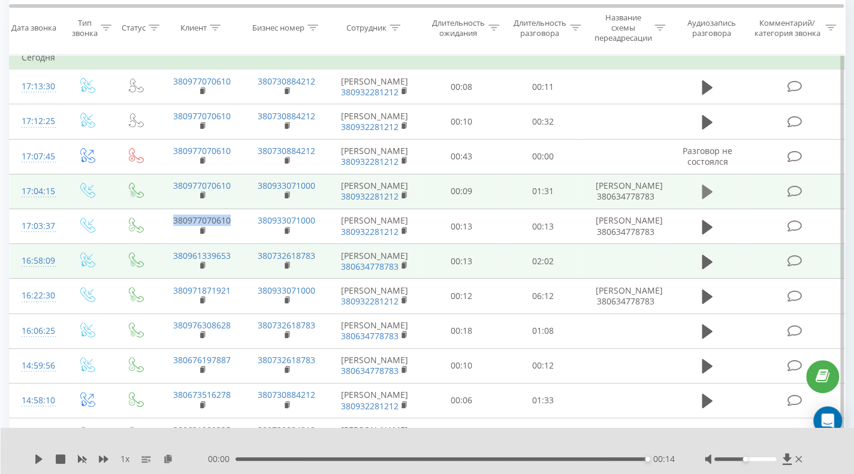
click at [709, 189] on icon at bounding box center [707, 192] width 11 height 14
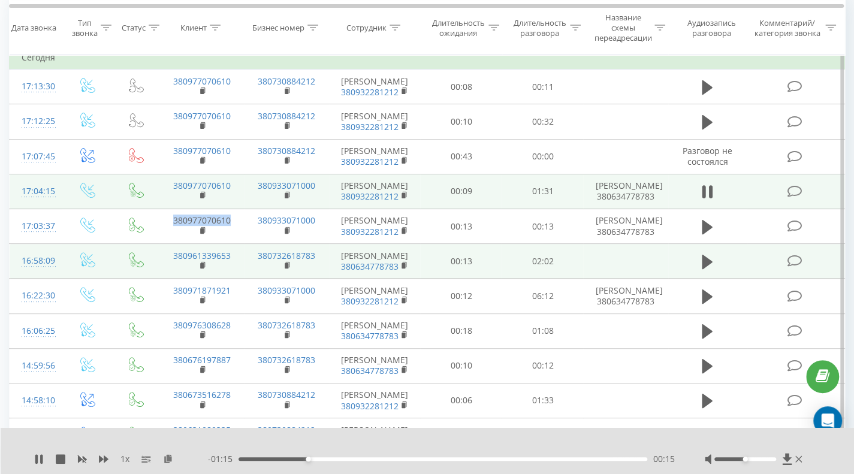
click at [260, 459] on div "00:15" at bounding box center [443, 460] width 409 height 4
drag, startPoint x: 170, startPoint y: 184, endPoint x: 238, endPoint y: 179, distance: 68.0
click at [238, 179] on td "380977070610" at bounding box center [201, 191] width 85 height 35
copy link "380977070610"
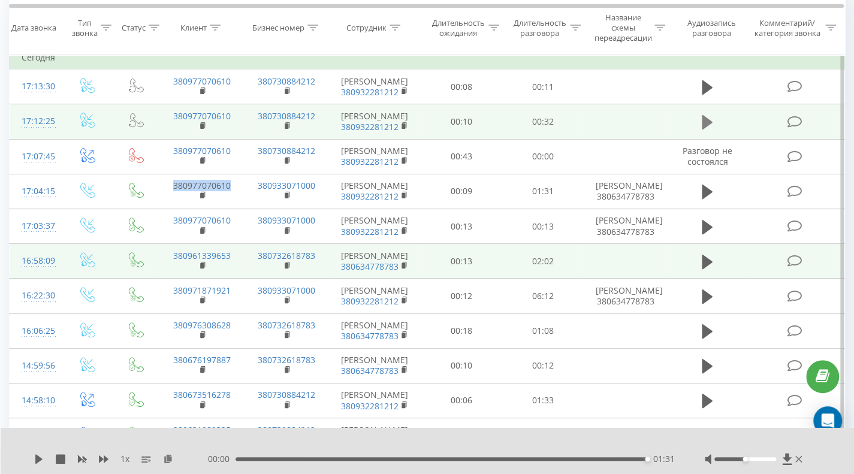
click at [704, 118] on icon at bounding box center [707, 122] width 11 height 14
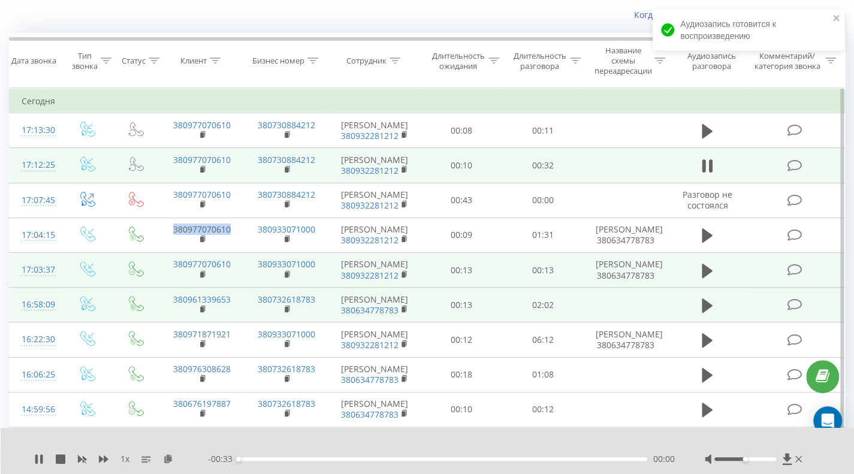
scroll to position [60, 0]
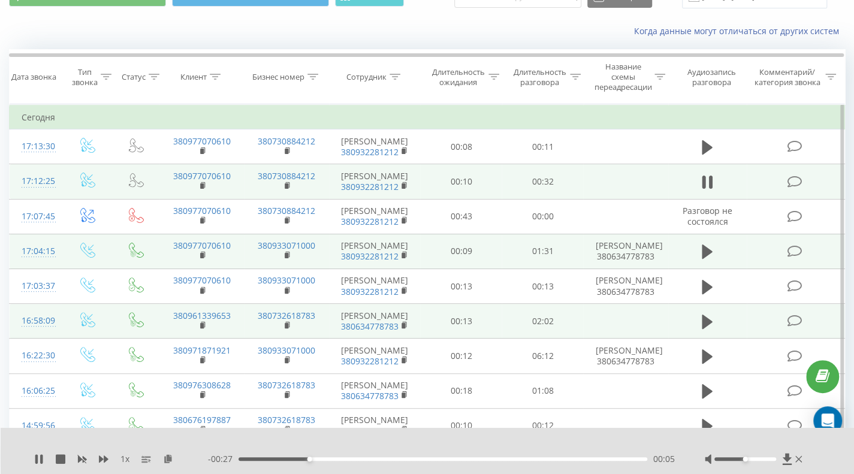
click at [794, 248] on icon at bounding box center [794, 251] width 15 height 13
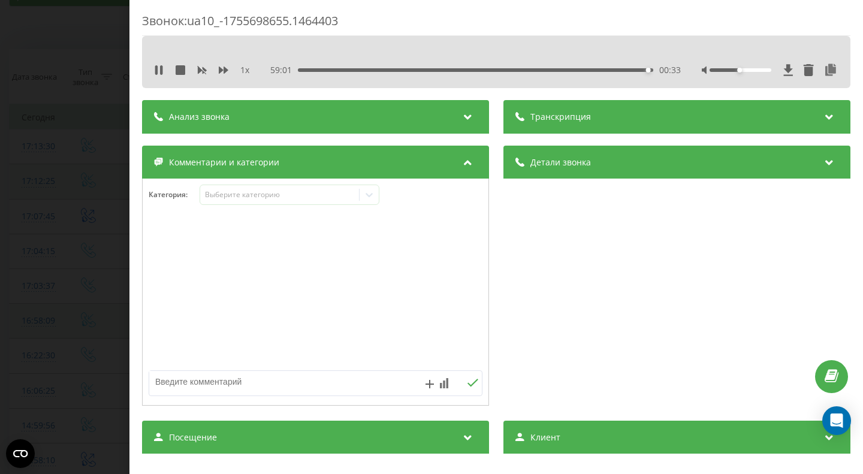
click at [462, 121] on icon at bounding box center [468, 115] width 14 height 12
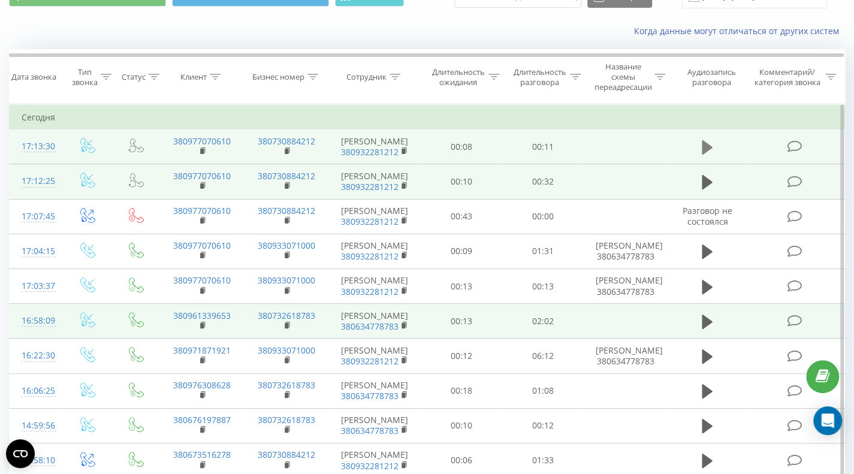
click at [698, 143] on td at bounding box center [708, 147] width 79 height 35
click at [703, 149] on icon at bounding box center [707, 147] width 11 height 14
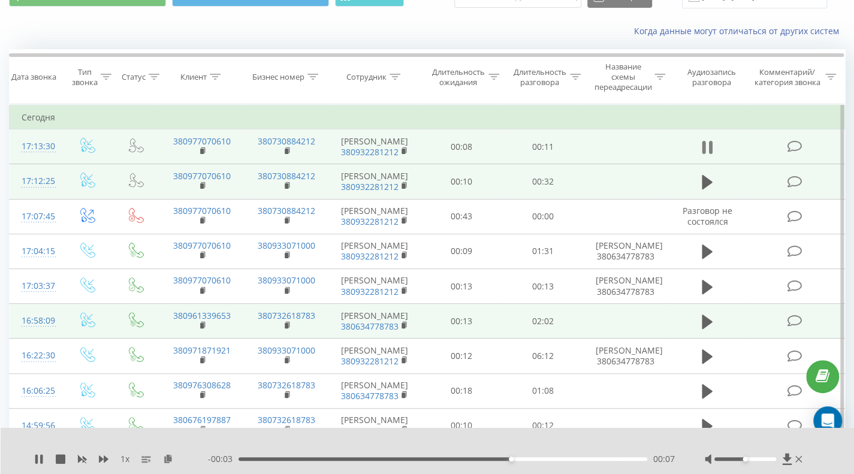
click at [707, 146] on icon at bounding box center [707, 147] width 11 height 17
